Goal: Task Accomplishment & Management: Use online tool/utility

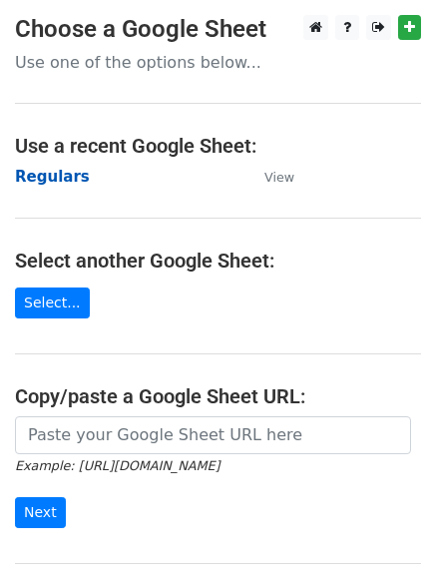
click at [45, 171] on strong "Regulars" at bounding box center [52, 177] width 75 height 18
click at [50, 183] on strong "Regulars" at bounding box center [52, 177] width 75 height 18
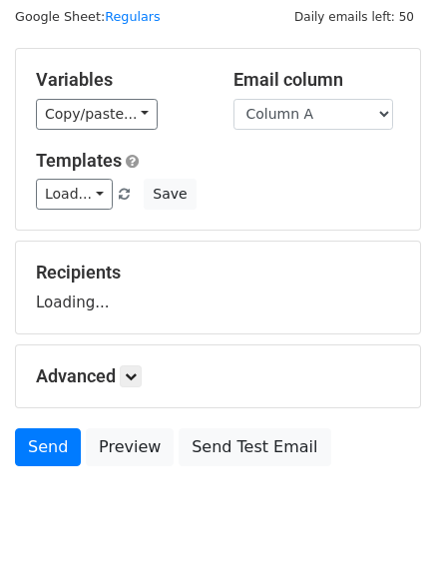
scroll to position [113, 0]
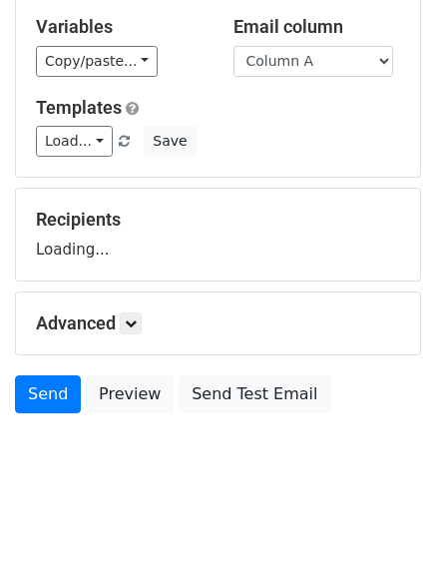
click at [151, 322] on h5 "Advanced" at bounding box center [218, 323] width 364 height 22
drag, startPoint x: 144, startPoint y: 320, endPoint x: 154, endPoint y: 324, distance: 10.7
click at [142, 320] on link at bounding box center [131, 323] width 22 height 22
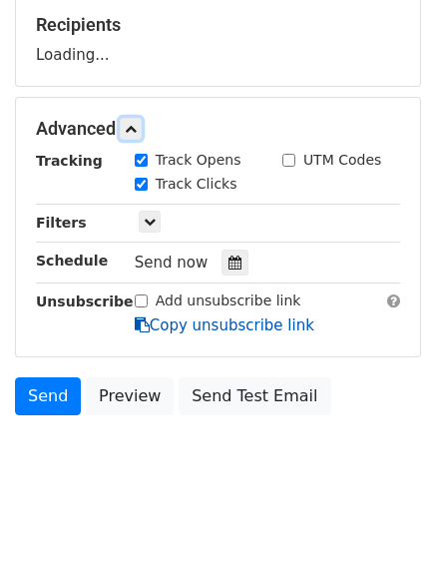
scroll to position [308, 0]
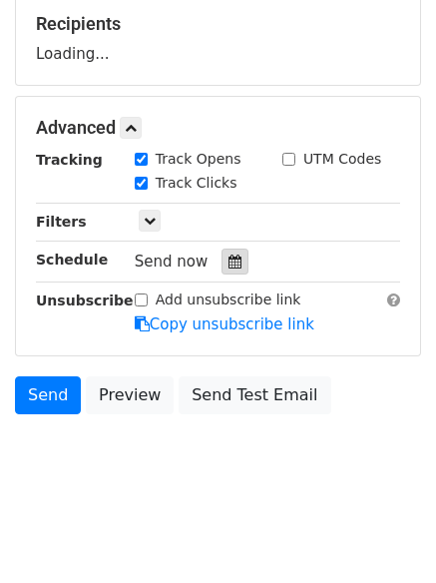
drag, startPoint x: 233, startPoint y: 264, endPoint x: 224, endPoint y: 338, distance: 74.5
click at [232, 264] on div at bounding box center [235, 261] width 27 height 26
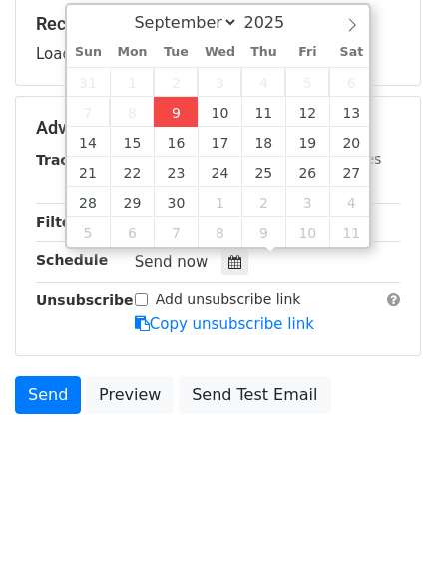
type input "2025-09-09 12:00"
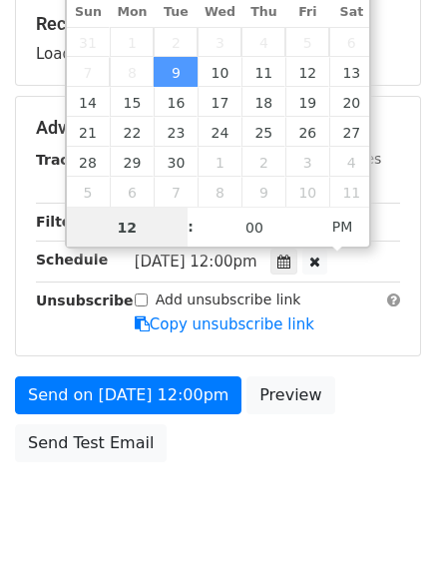
scroll to position [1, 0]
type input "4"
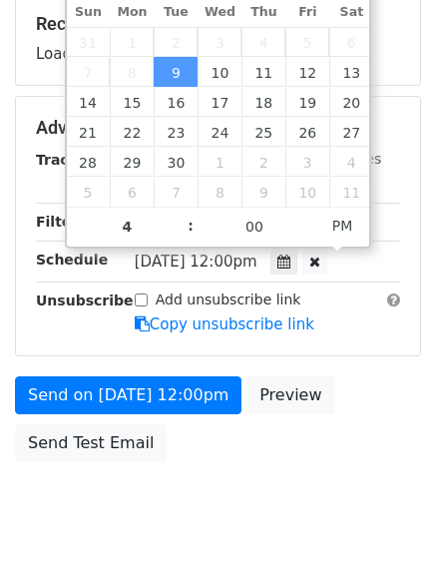
type input "2025-09-09 16:00"
drag, startPoint x: 196, startPoint y: 490, endPoint x: 197, endPoint y: 512, distance: 22.0
click at [196, 495] on body "New Campaign Daily emails left: 50 Google Sheet: Regulars Variables Copy/paste.…" at bounding box center [218, 129] width 436 height 845
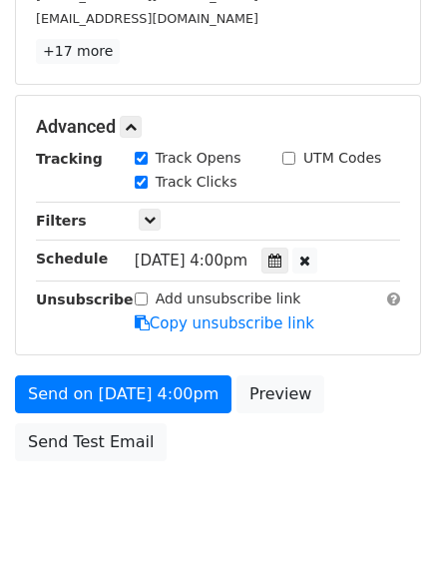
scroll to position [436, 0]
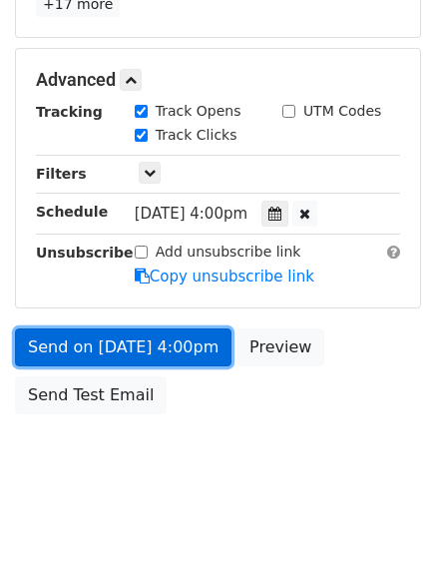
click at [115, 337] on link "Send on Sep 9 at 4:00pm" at bounding box center [123, 347] width 217 height 38
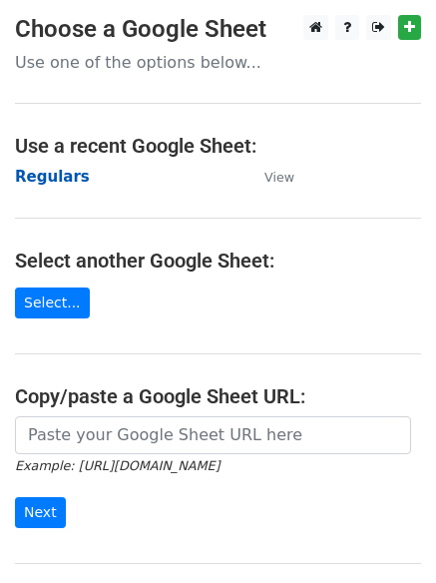
click at [44, 179] on strong "Regulars" at bounding box center [52, 177] width 75 height 18
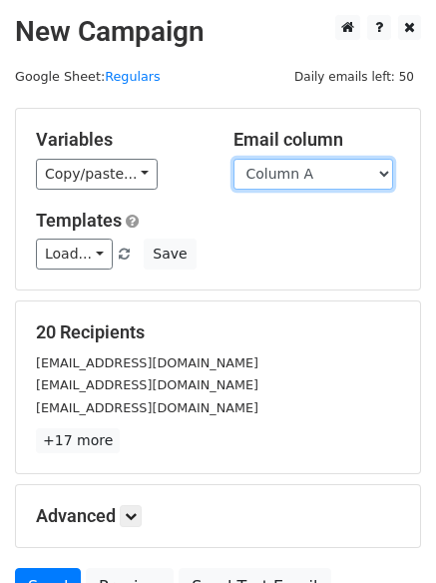
drag, startPoint x: 310, startPoint y: 178, endPoint x: 310, endPoint y: 189, distance: 11.0
click at [310, 178] on select "Column A Column B Column C Column D Column E" at bounding box center [313, 174] width 160 height 31
click at [233, 159] on select "Column A Column B Column C Column D Column E" at bounding box center [313, 174] width 160 height 31
click at [305, 215] on h5 "Templates" at bounding box center [218, 221] width 364 height 22
click at [283, 178] on select "Column A Column B Column C Column D Column E" at bounding box center [313, 174] width 160 height 31
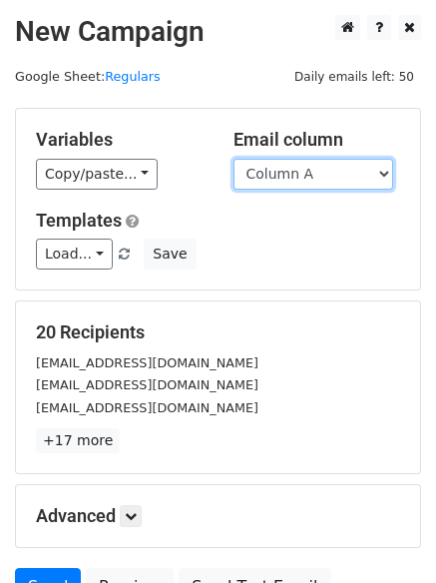
select select "Column B"
click at [233, 159] on select "Column A Column B Column C Column D Column E" at bounding box center [313, 174] width 160 height 31
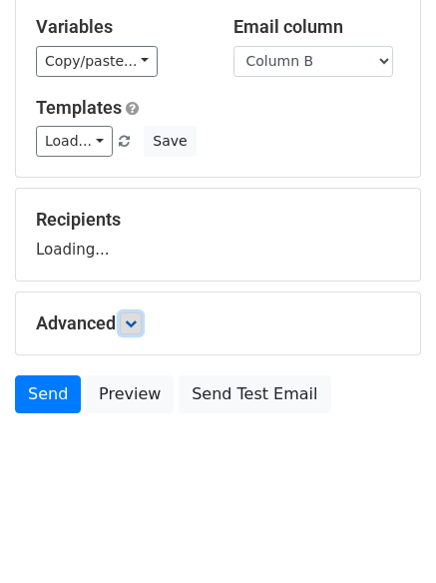
click at [127, 319] on link at bounding box center [131, 323] width 22 height 22
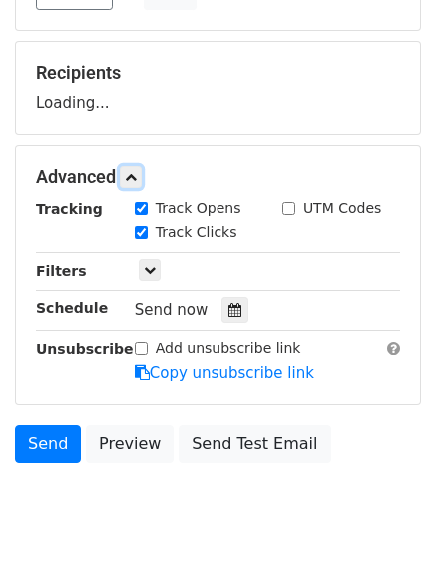
scroll to position [308, 0]
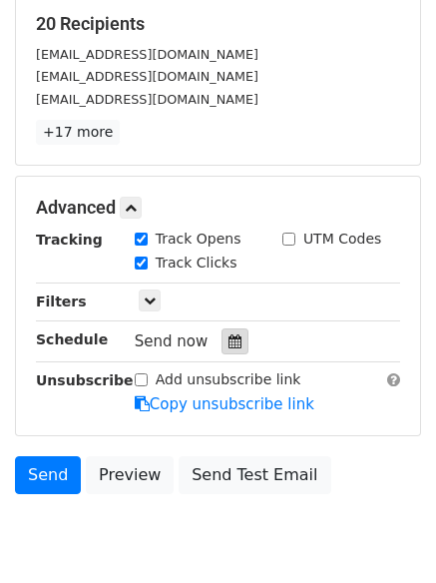
click at [228, 335] on icon at bounding box center [234, 341] width 13 height 14
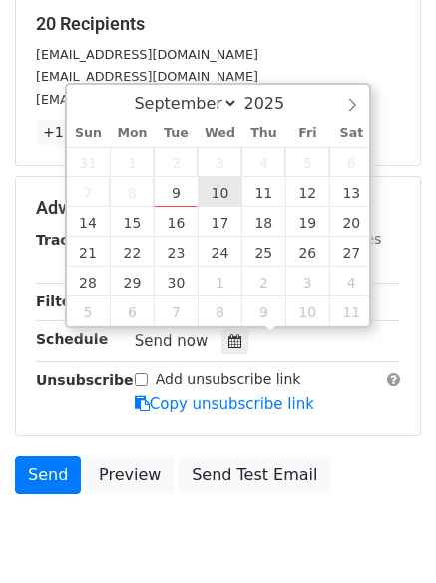
type input "2025-09-10 12:00"
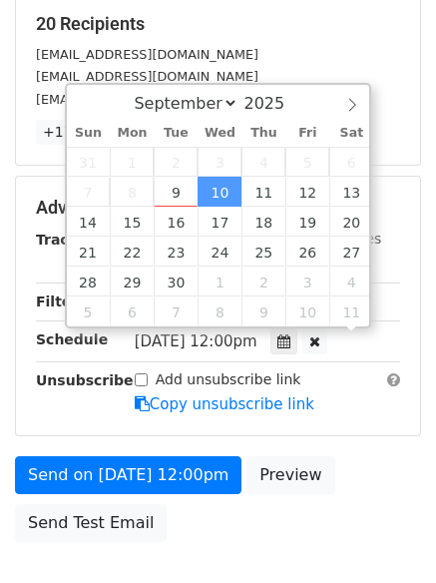
scroll to position [1, 0]
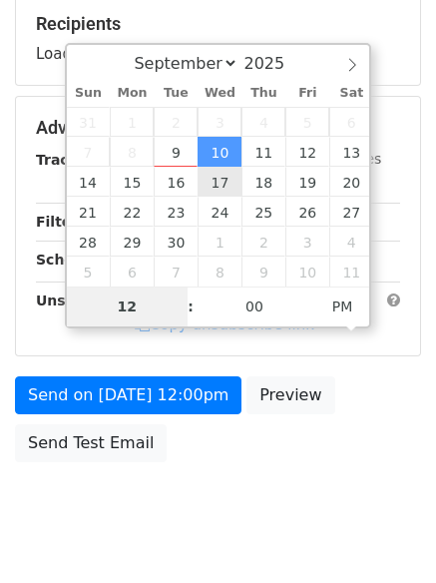
type input "5"
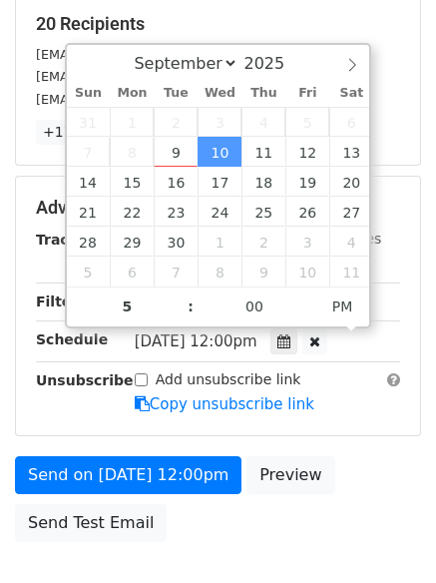
type input "2025-09-10 17:00"
click at [191, 561] on body "New Campaign Daily emails left: 50 Google Sheet: Regulars Variables Copy/paste.…" at bounding box center [218, 169] width 436 height 925
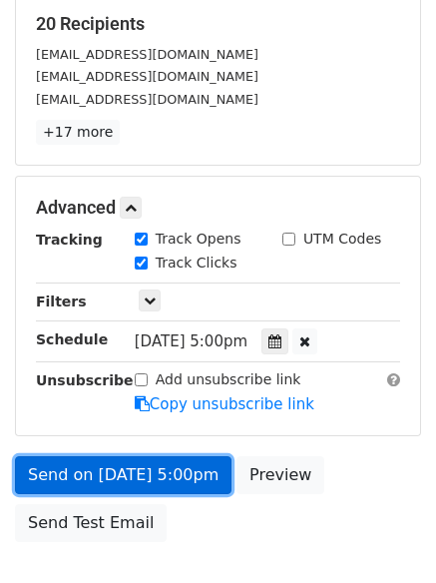
click at [136, 456] on link "Send on Sep 10 at 5:00pm" at bounding box center [123, 475] width 217 height 38
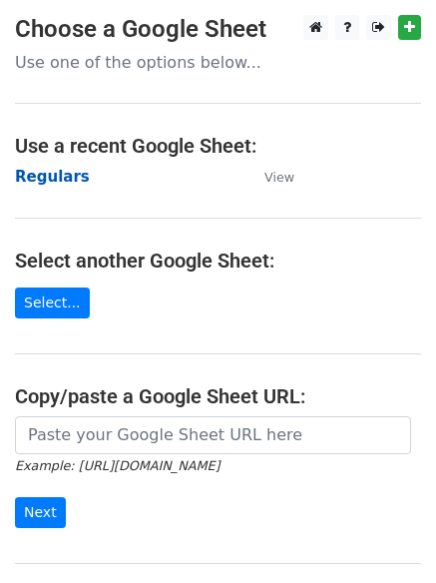
click at [48, 182] on strong "Regulars" at bounding box center [52, 177] width 75 height 18
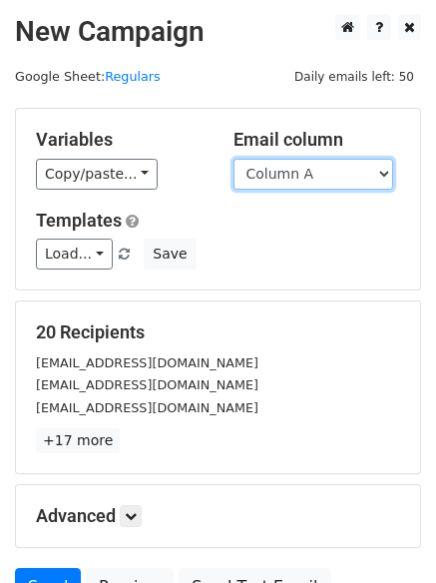
click at [317, 174] on select "Column A Column B Column C Column D Column E" at bounding box center [313, 174] width 160 height 31
select select "Column C"
click at [233, 159] on select "Column A Column B Column C Column D Column E" at bounding box center [313, 174] width 160 height 31
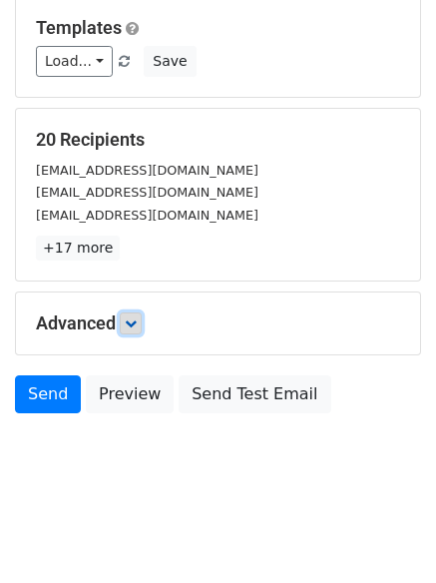
click at [138, 333] on link at bounding box center [131, 323] width 22 height 22
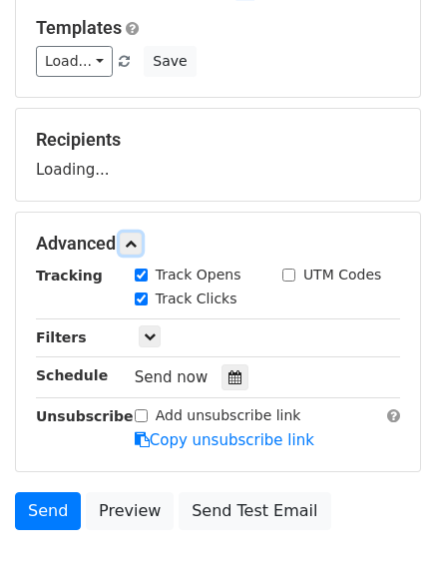
scroll to position [308, 0]
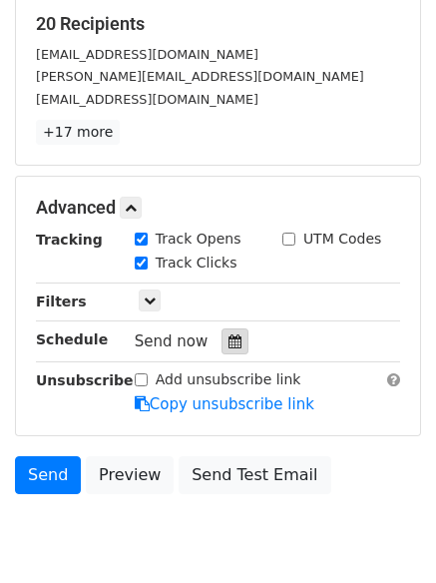
click at [228, 346] on icon at bounding box center [234, 341] width 13 height 14
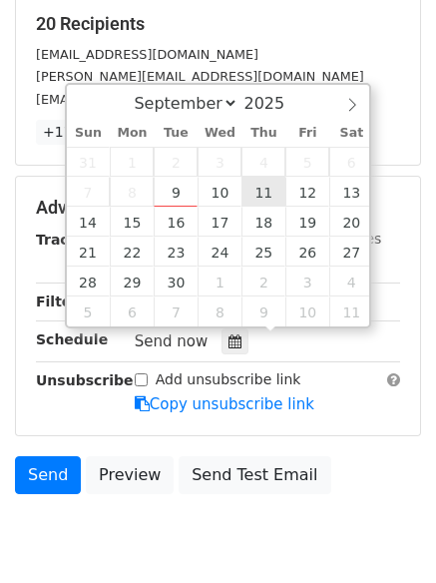
type input "2025-09-11 12:00"
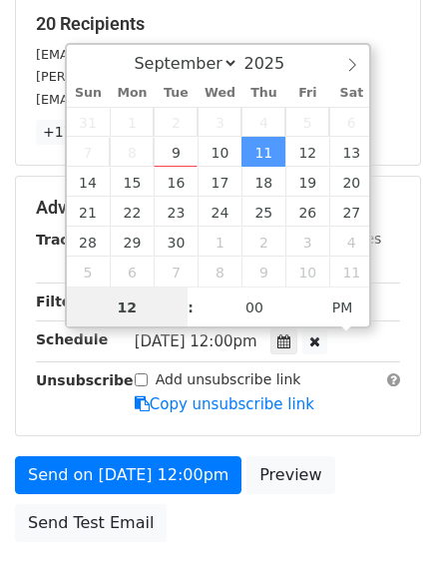
scroll to position [1, 0]
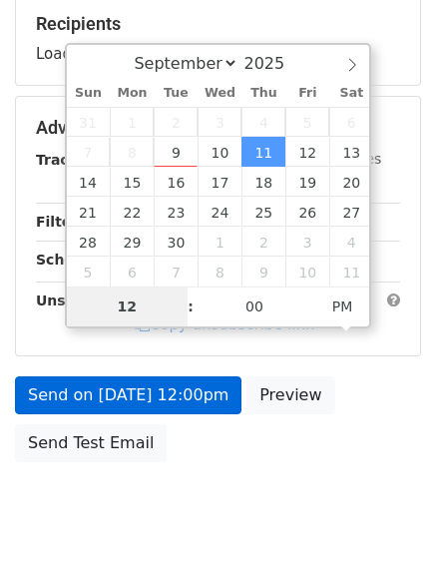
type input "6"
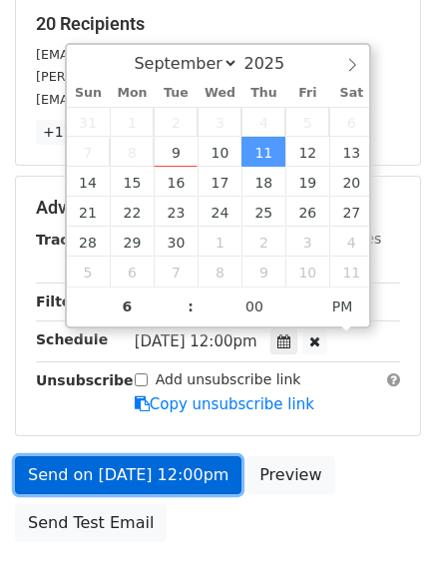
type input "2025-09-11 18:00"
click at [137, 479] on link "Send on Sep 11 at 12:00pm" at bounding box center [128, 475] width 226 height 38
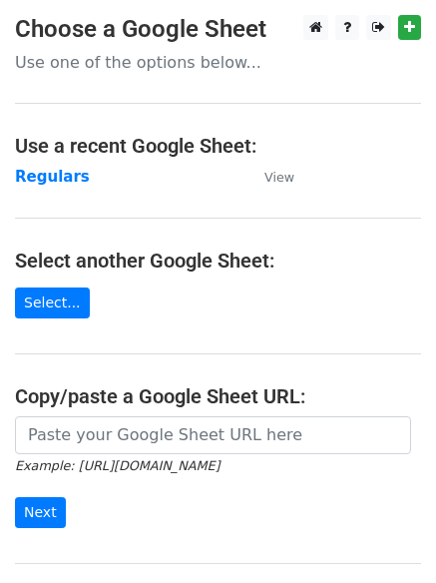
click at [201, 273] on main "Choose a Google Sheet Use one of the options below... Use a recent Google Sheet…" at bounding box center [218, 325] width 436 height 620
click at [42, 180] on strong "Regulars" at bounding box center [52, 177] width 75 height 18
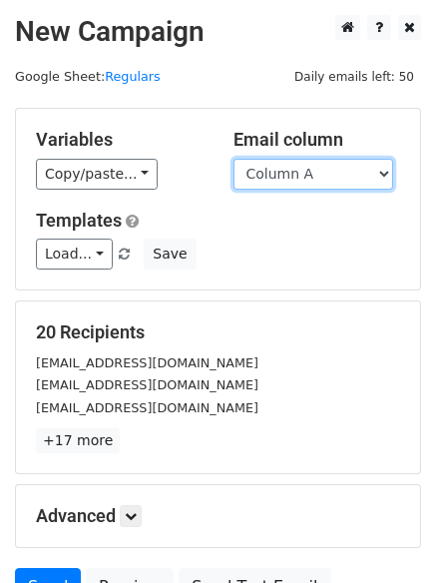
click at [313, 176] on select "Column A Column B Column C Column D Column E" at bounding box center [313, 174] width 160 height 31
select select "Column D"
click at [233, 159] on select "Column A Column B Column C Column D Column E" at bounding box center [313, 174] width 160 height 31
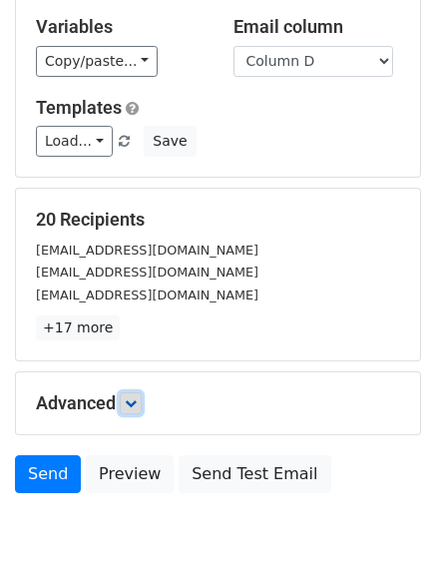
click at [134, 397] on icon at bounding box center [131, 403] width 12 height 12
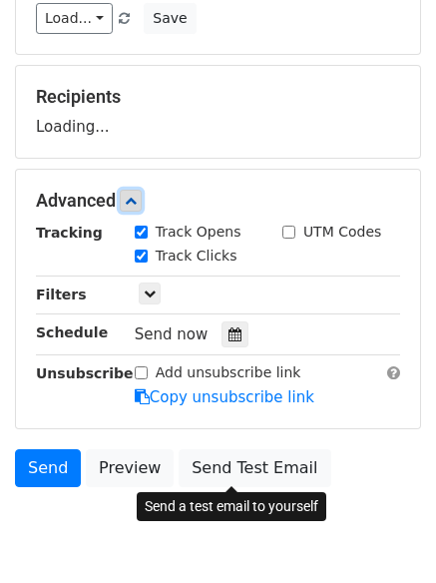
scroll to position [307, 0]
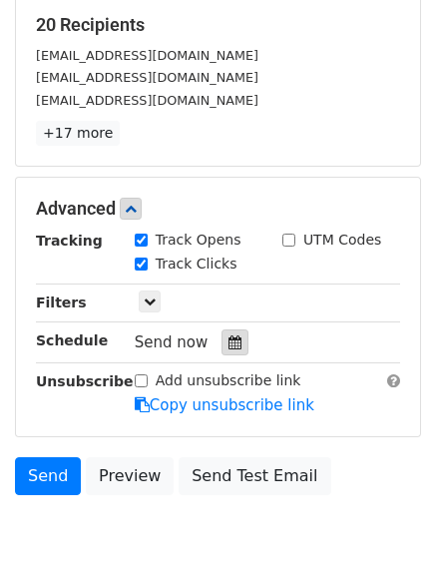
click at [228, 346] on icon at bounding box center [234, 342] width 13 height 14
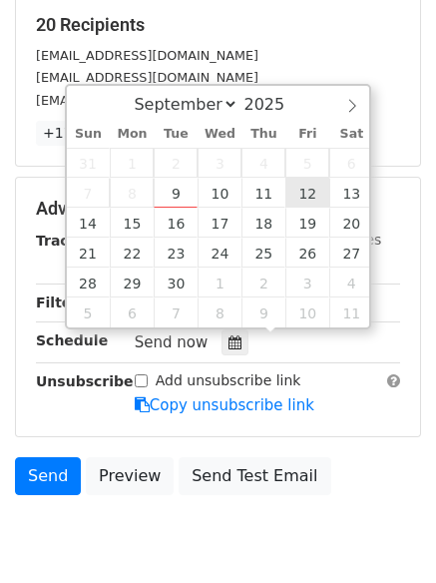
type input "2025-09-12 12:00"
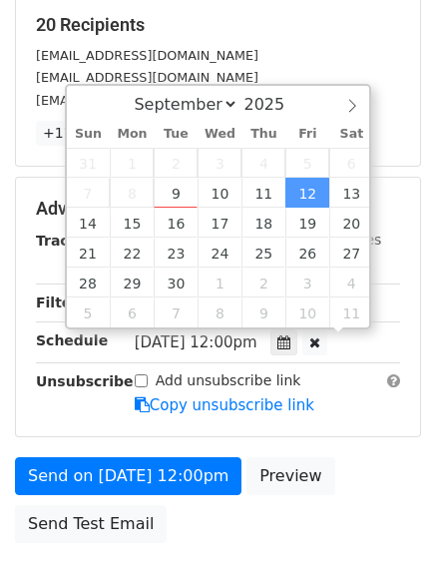
scroll to position [1, 0]
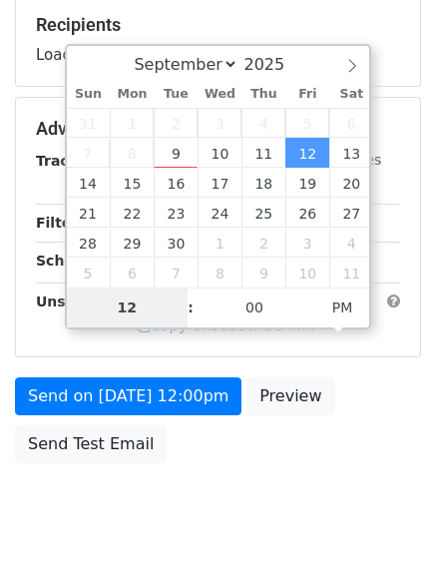
type input "7"
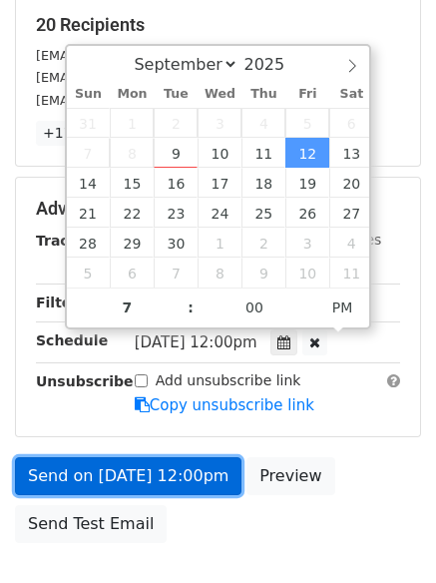
type input "2025-09-12 19:00"
click at [140, 480] on link "Send on Sep 12 at 12:00pm" at bounding box center [128, 476] width 226 height 38
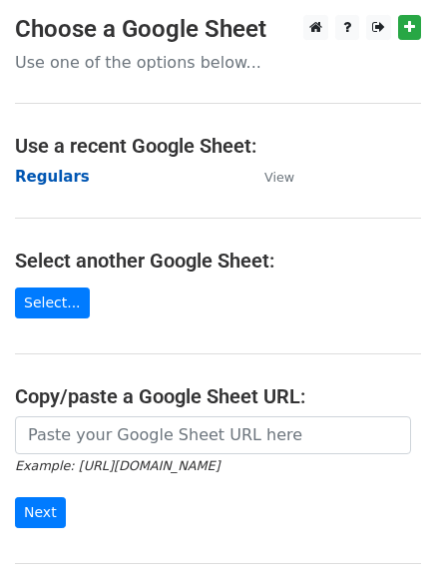
click at [41, 185] on strong "Regulars" at bounding box center [52, 177] width 75 height 18
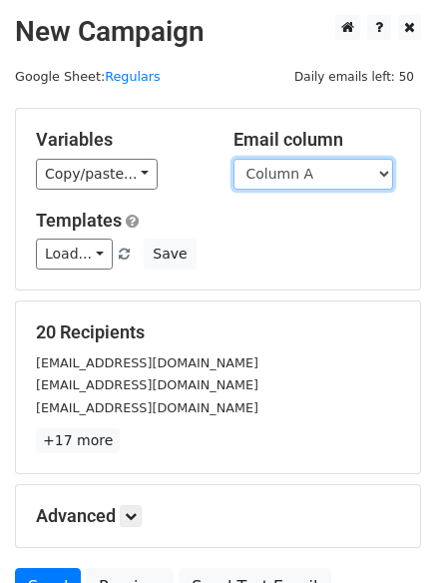
click at [323, 180] on select "Column A Column B Column C Column D Column E" at bounding box center [313, 174] width 160 height 31
select select "Column E"
click at [233, 159] on select "Column A Column B Column C Column D Column E" at bounding box center [313, 174] width 160 height 31
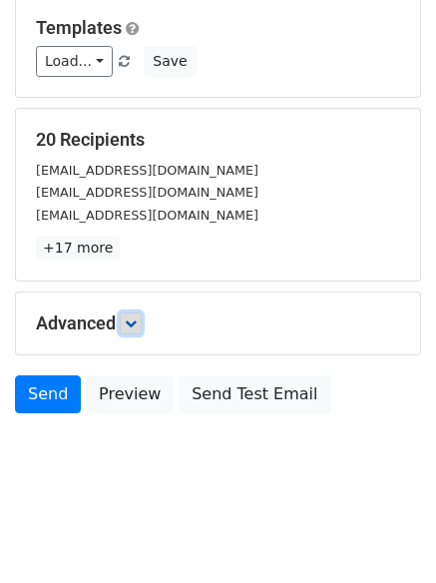
click at [132, 325] on icon at bounding box center [131, 323] width 12 height 12
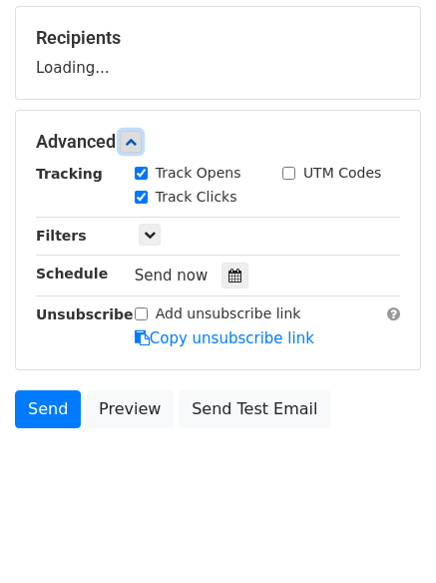
scroll to position [306, 0]
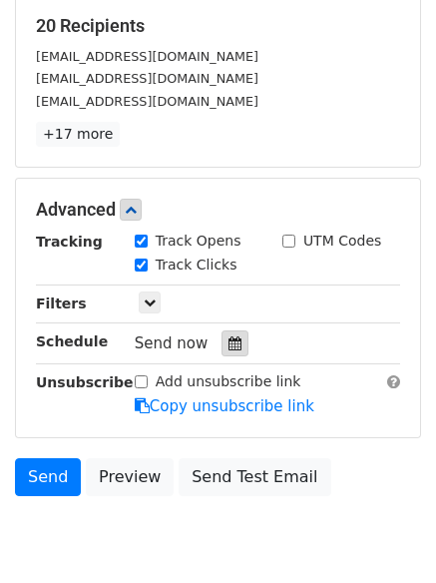
click at [228, 339] on icon at bounding box center [234, 343] width 13 height 14
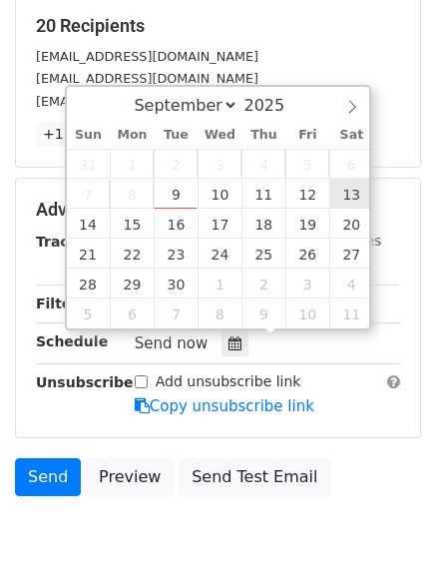
type input "[DATE] 12:00"
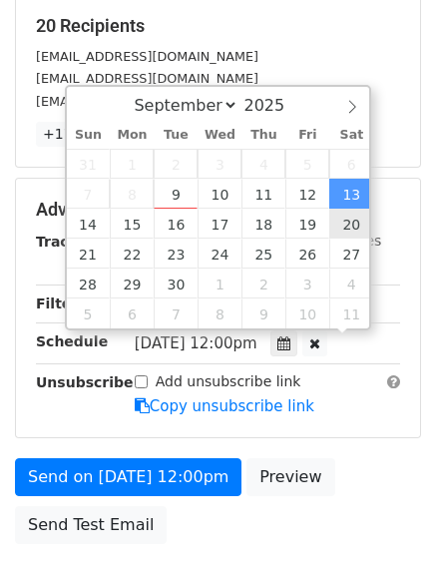
scroll to position [1, 0]
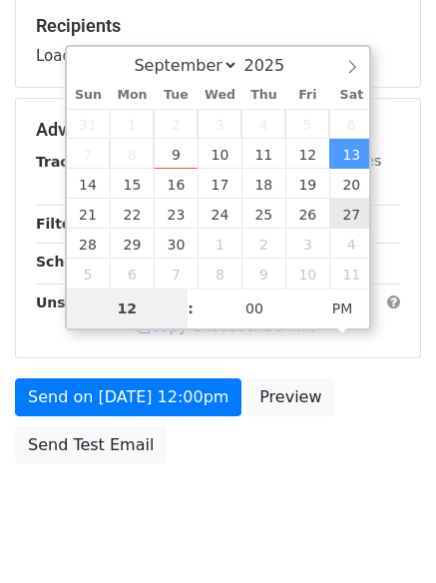
type input "8"
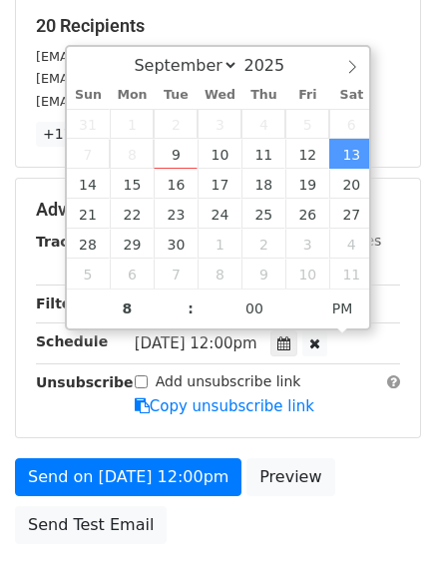
type input "[DATE] 20:00"
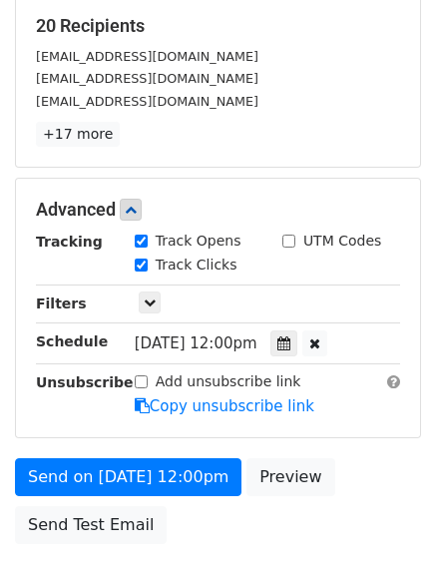
click at [211, 526] on div "Send on [DATE] 12:00pm Preview Send Test Email" at bounding box center [218, 506] width 436 height 96
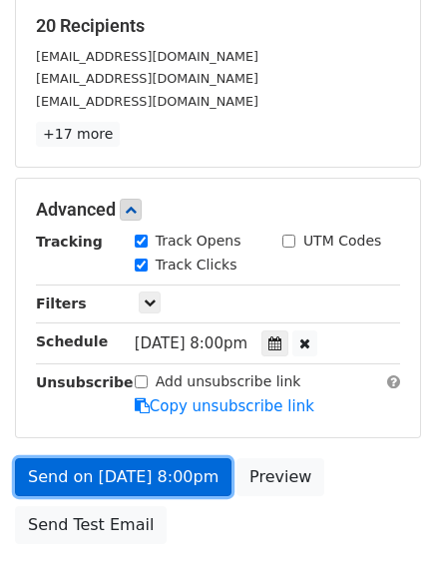
click at [136, 469] on link "Send on [DATE] 8:00pm" at bounding box center [123, 477] width 217 height 38
